Goal: Information Seeking & Learning: Compare options

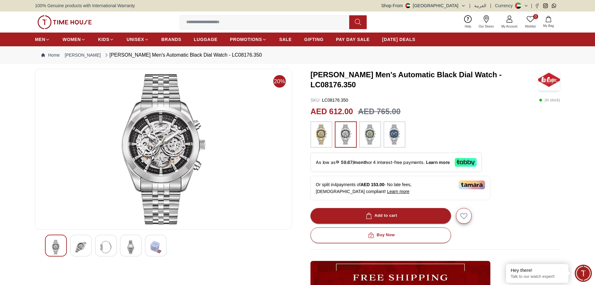
click at [161, 147] on img at bounding box center [163, 149] width 246 height 150
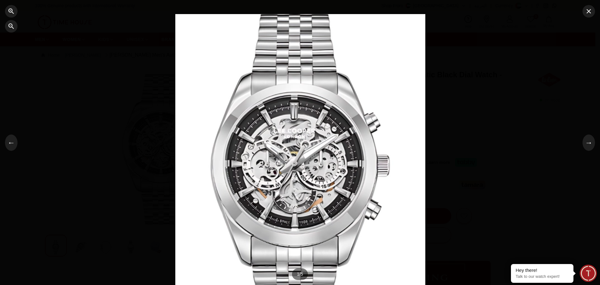
click at [293, 159] on div at bounding box center [300, 142] width 250 height 256
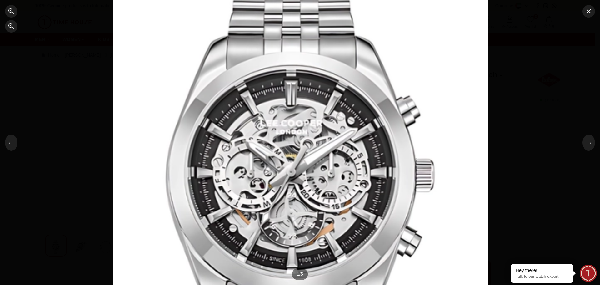
drag, startPoint x: 309, startPoint y: 191, endPoint x: 288, endPoint y: 160, distance: 37.7
click at [288, 160] on div at bounding box center [300, 140] width 375 height 384
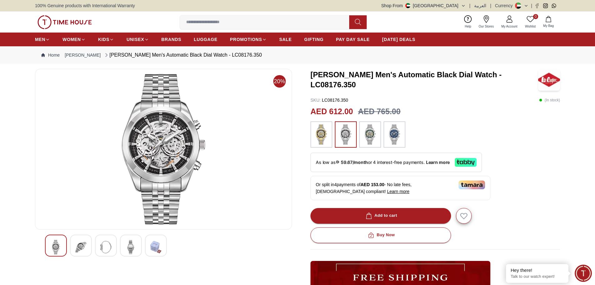
click at [79, 240] on img at bounding box center [80, 247] width 11 height 14
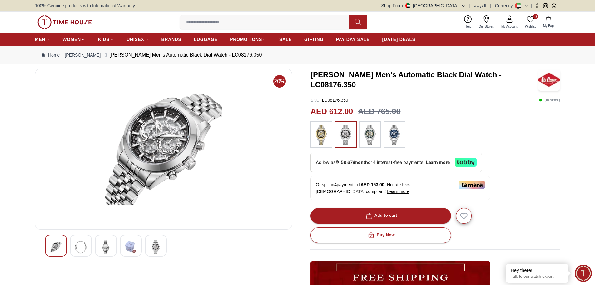
click at [62, 242] on div at bounding box center [56, 245] width 22 height 22
click at [83, 244] on img at bounding box center [80, 247] width 11 height 14
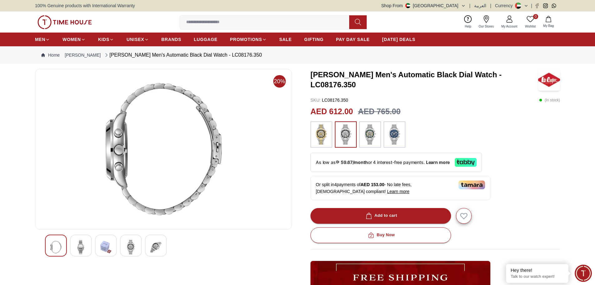
click at [103, 243] on img at bounding box center [105, 247] width 11 height 14
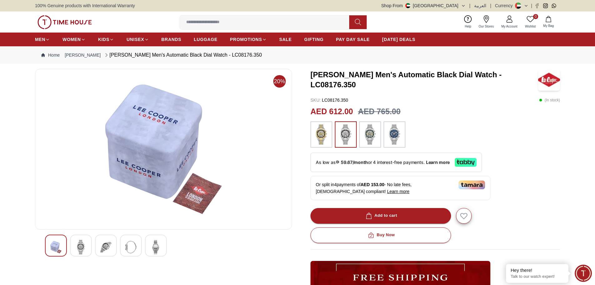
click at [129, 244] on img at bounding box center [130, 247] width 11 height 14
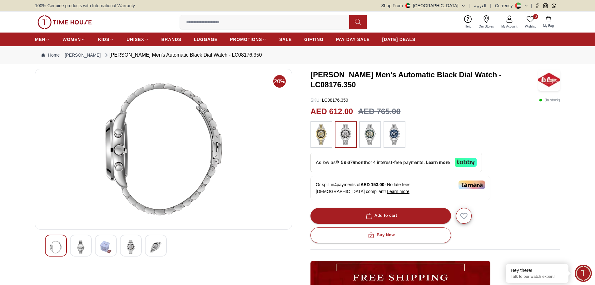
click at [157, 250] on img at bounding box center [155, 247] width 11 height 14
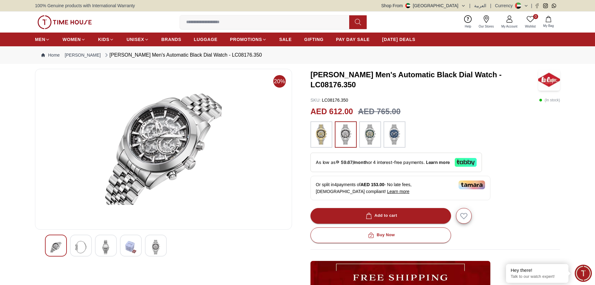
click at [105, 247] on img at bounding box center [105, 247] width 11 height 14
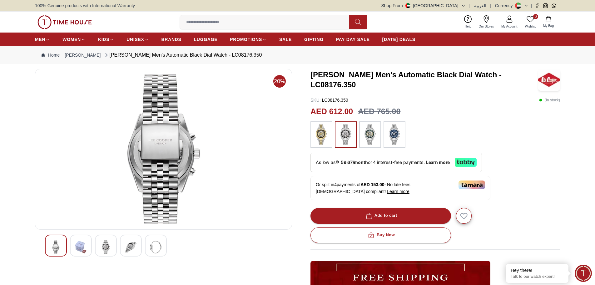
click at [158, 249] on img at bounding box center [155, 247] width 11 height 14
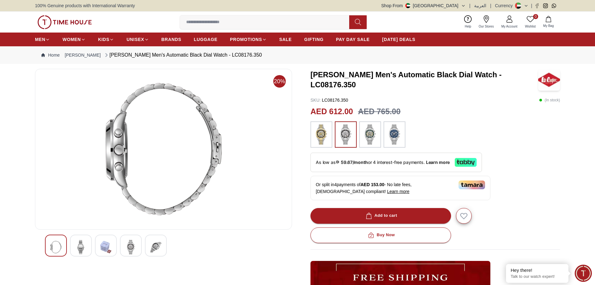
click at [57, 246] on img at bounding box center [55, 247] width 11 height 14
click at [60, 246] on img at bounding box center [55, 247] width 11 height 14
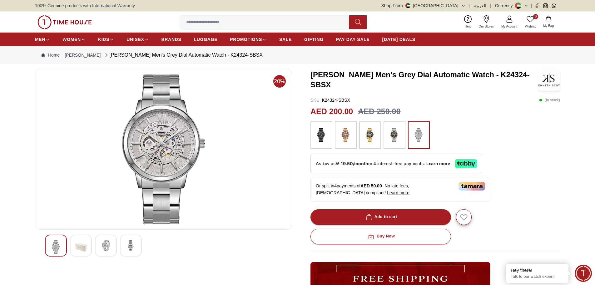
click at [161, 141] on img at bounding box center [163, 149] width 246 height 150
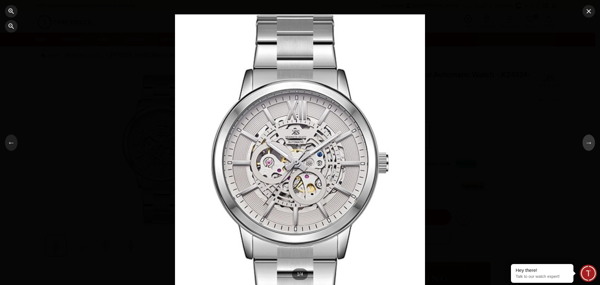
click at [588, 146] on button "→" at bounding box center [588, 142] width 12 height 16
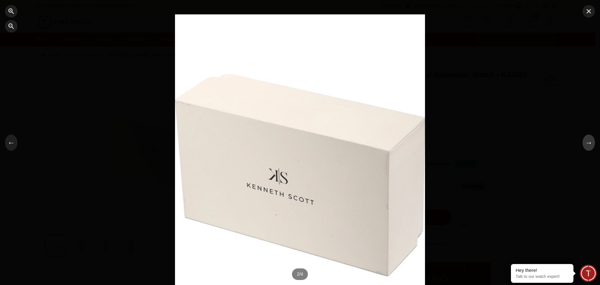
click at [587, 146] on button "→" at bounding box center [588, 142] width 12 height 16
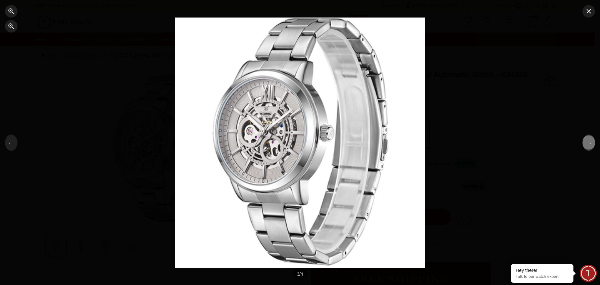
click at [586, 146] on button "→" at bounding box center [588, 142] width 12 height 16
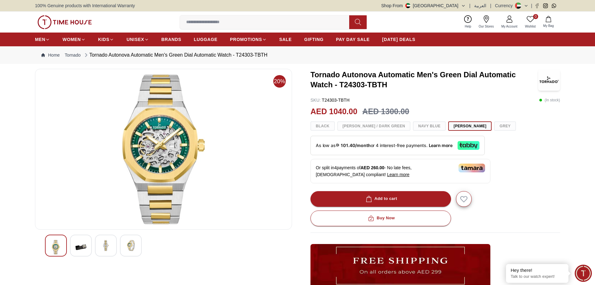
click at [83, 246] on img at bounding box center [80, 247] width 11 height 14
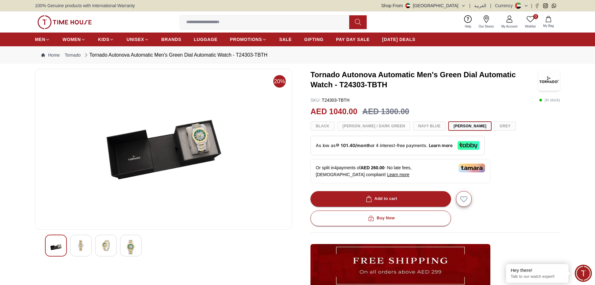
click at [100, 243] on div at bounding box center [106, 245] width 22 height 22
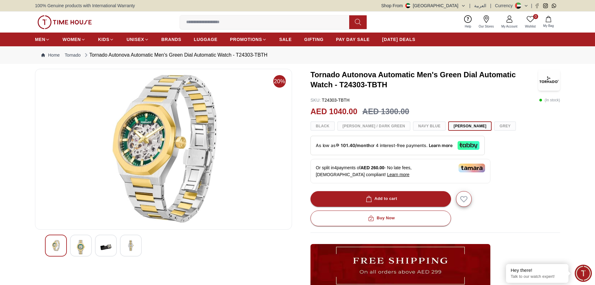
click at [125, 243] on div at bounding box center [131, 245] width 22 height 22
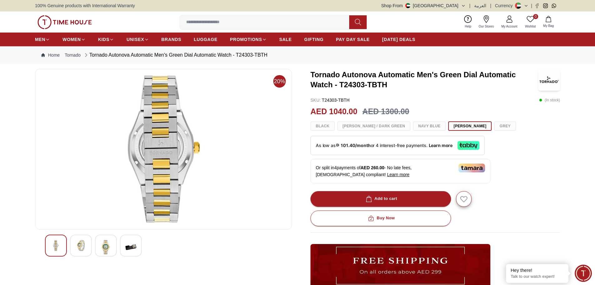
click at [57, 244] on img at bounding box center [55, 245] width 11 height 11
